Goal: Check status

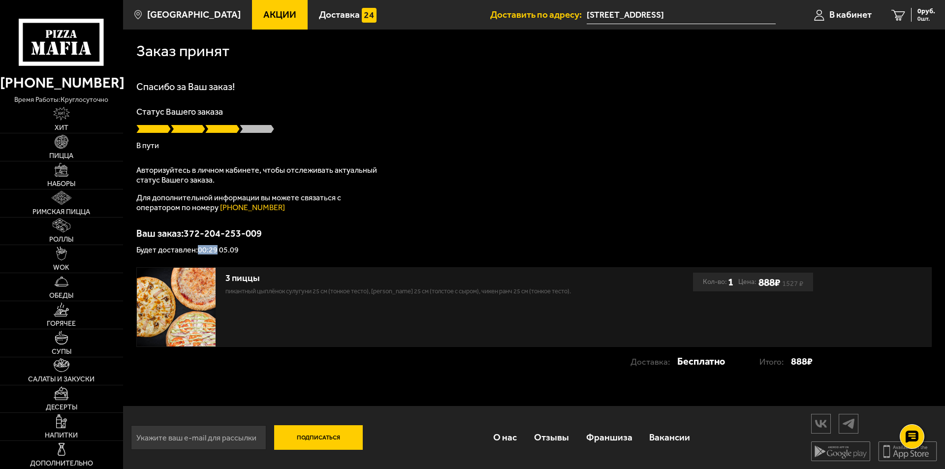
drag, startPoint x: 216, startPoint y: 250, endPoint x: 199, endPoint y: 251, distance: 16.2
click at [199, 251] on p "Будет доставлен: 00:29 05.09" at bounding box center [533, 250] width 795 height 8
click at [200, 251] on p "Будет доставлен: 00:29 05.09" at bounding box center [533, 250] width 795 height 8
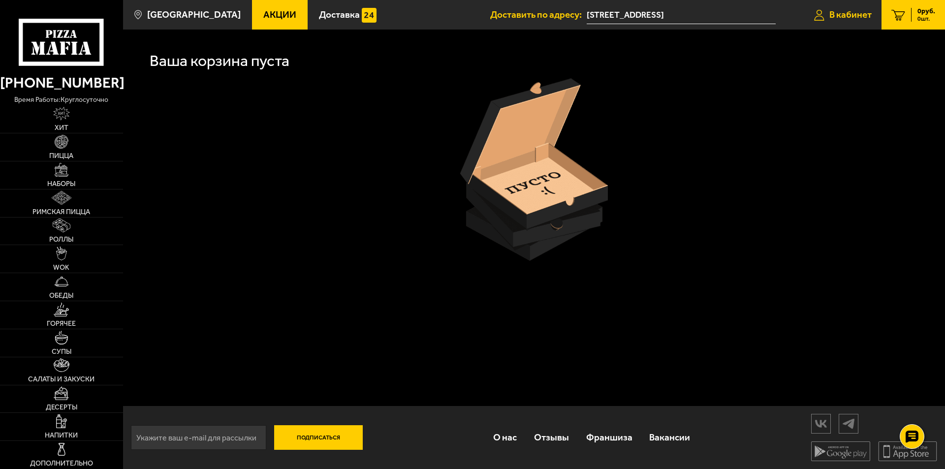
click at [850, 15] on span "В кабинет" at bounding box center [850, 14] width 42 height 9
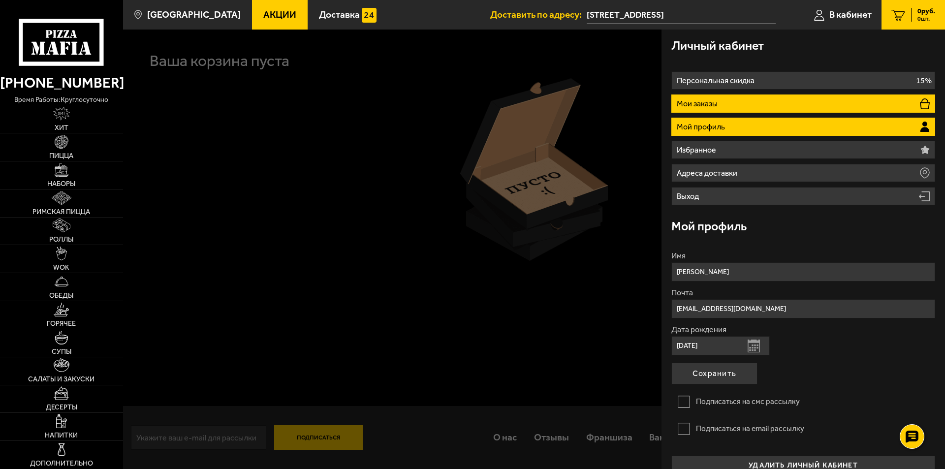
click at [725, 108] on li "Мои заказы" at bounding box center [803, 103] width 264 height 18
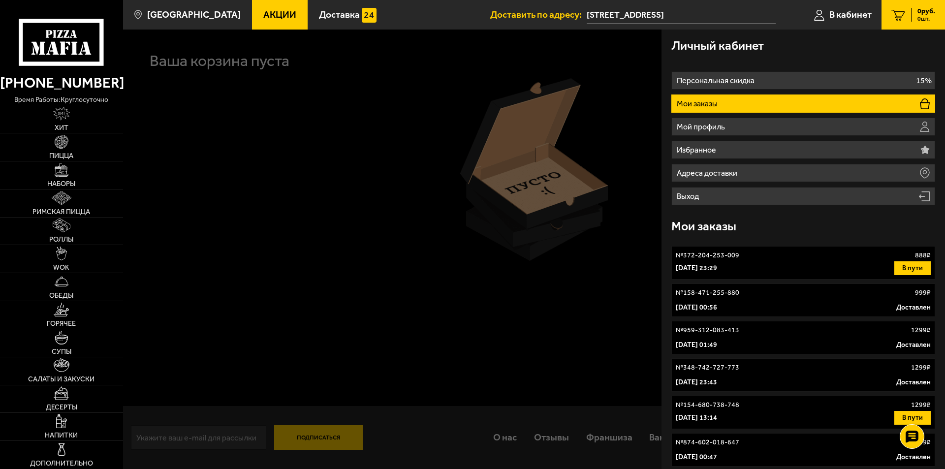
click at [736, 275] on div "4 сентября 2025 г. 23:29 В пути" at bounding box center [803, 268] width 255 height 14
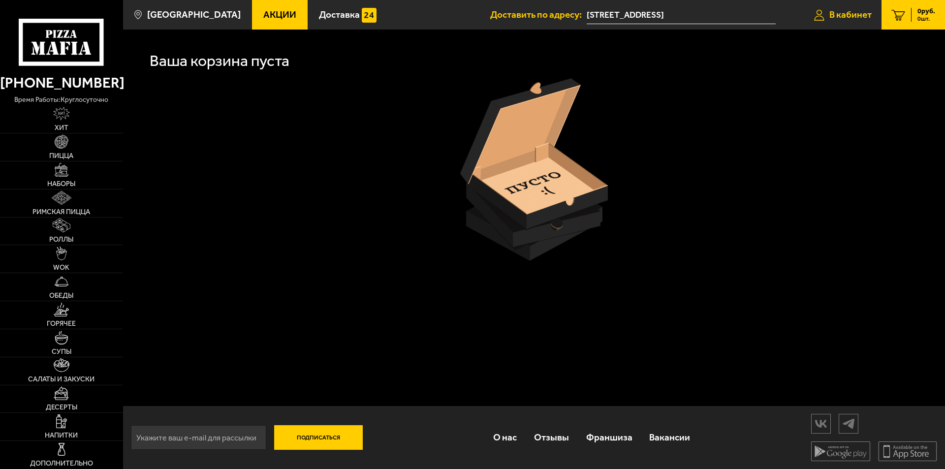
click at [848, 18] on span "В кабинет" at bounding box center [850, 14] width 42 height 9
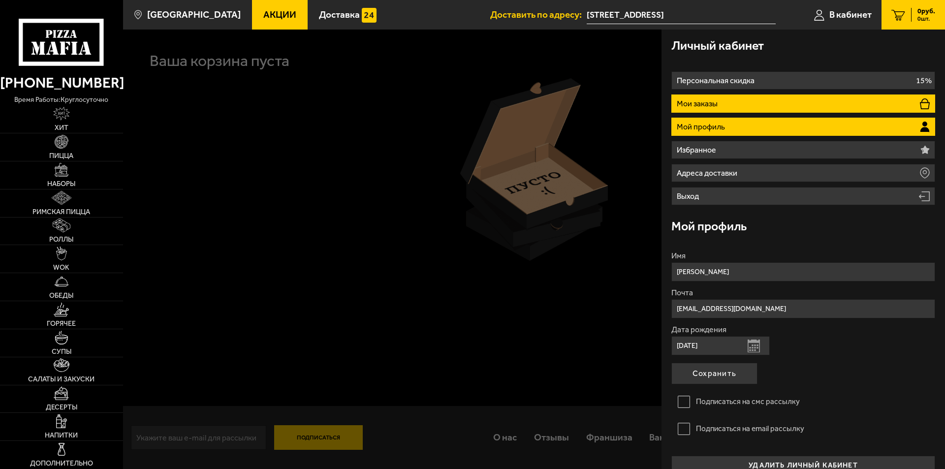
click at [711, 102] on p "Мои заказы" at bounding box center [698, 104] width 43 height 8
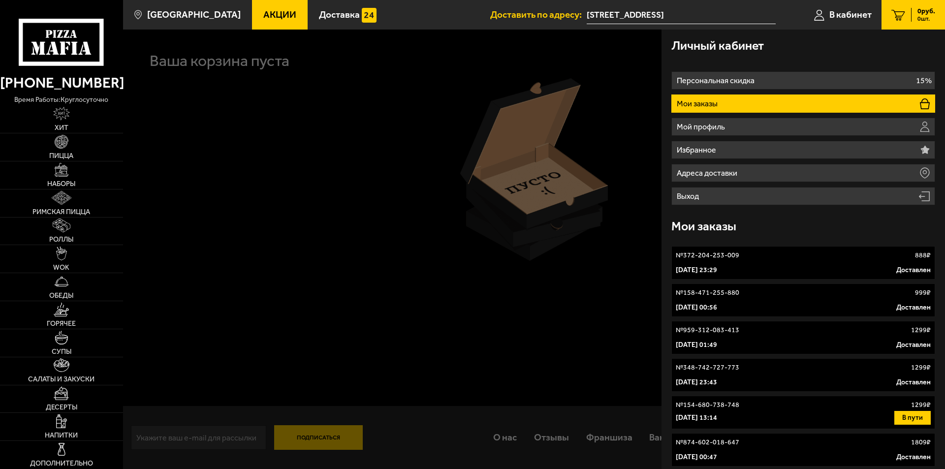
click at [699, 260] on link "№ 372-204-253-009 888 ₽ 4 сентября 2025 г. 23:29 Доставлен" at bounding box center [803, 262] width 264 height 33
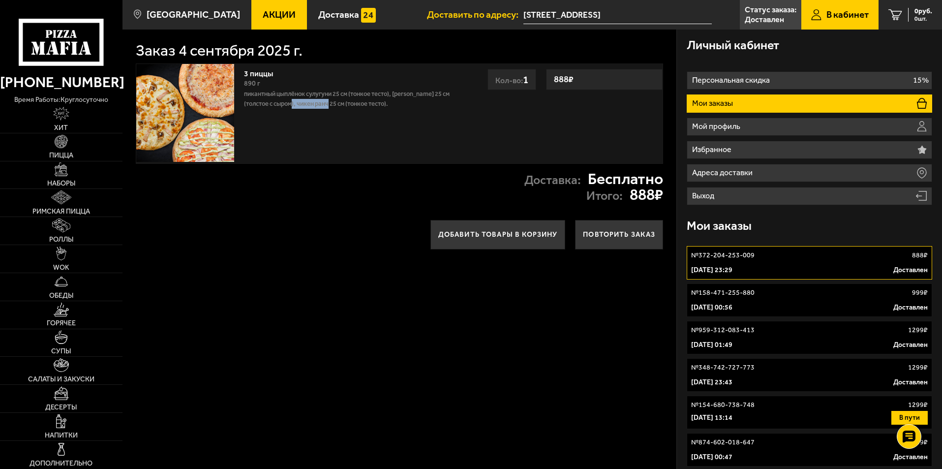
drag, startPoint x: 302, startPoint y: 102, endPoint x: 341, endPoint y: 104, distance: 39.4
click at [341, 104] on p "Пикантный цыплёнок сулугуни 25 см (тонкое тесто), [PERSON_NAME] 25 см (толстое …" at bounding box center [351, 99] width 215 height 20
click at [343, 104] on p "Пикантный цыплёнок сулугуни 25 см (тонкое тесто), [PERSON_NAME] 25 см (толстое …" at bounding box center [351, 99] width 215 height 20
click at [57, 191] on img at bounding box center [61, 197] width 20 height 14
